Goal: Go to known website: Access a specific website the user already knows

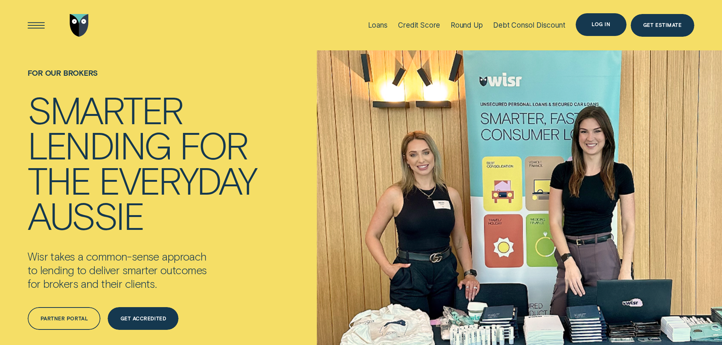
click at [601, 25] on div "Log in" at bounding box center [601, 24] width 19 height 5
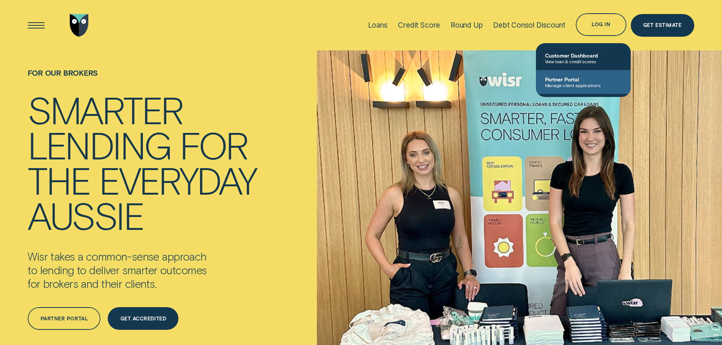
click at [565, 80] on span "Partner Portal" at bounding box center [583, 79] width 77 height 6
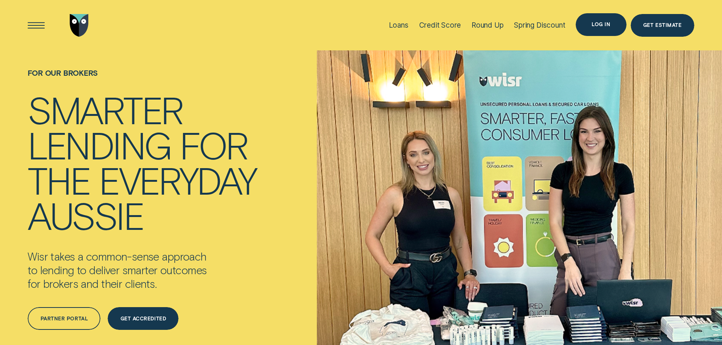
click at [599, 22] on div "Log in" at bounding box center [601, 24] width 19 height 5
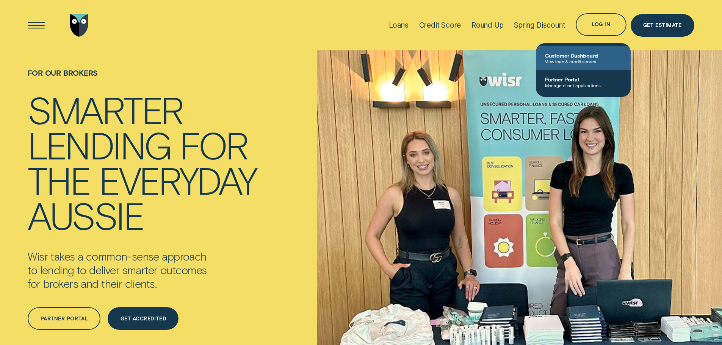
click at [570, 52] on span "Customer Dashboard" at bounding box center [583, 55] width 77 height 6
